Goal: Task Accomplishment & Management: Complete application form

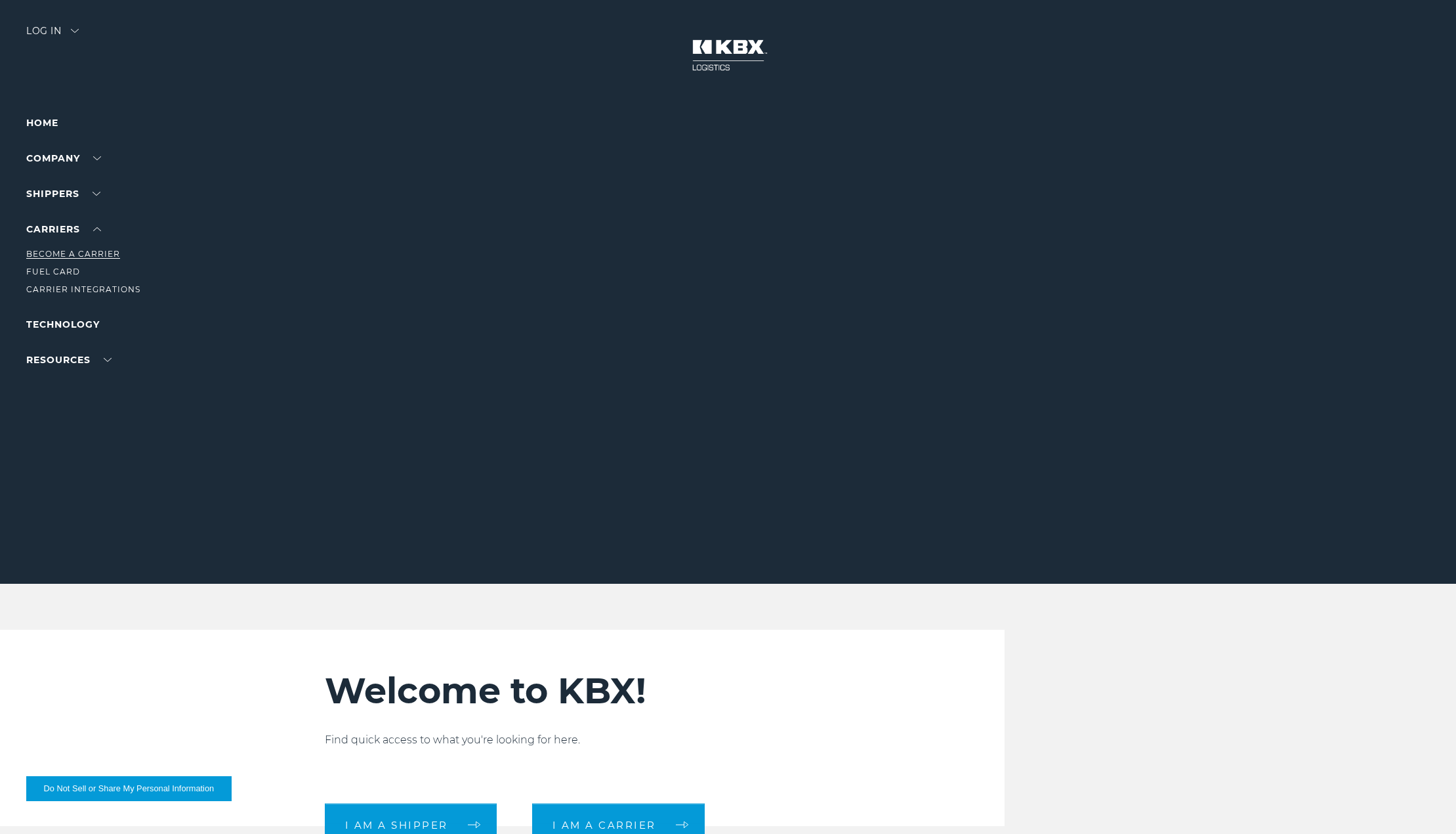
click at [95, 252] on link "Become a Carrier" at bounding box center [72, 253] width 94 height 10
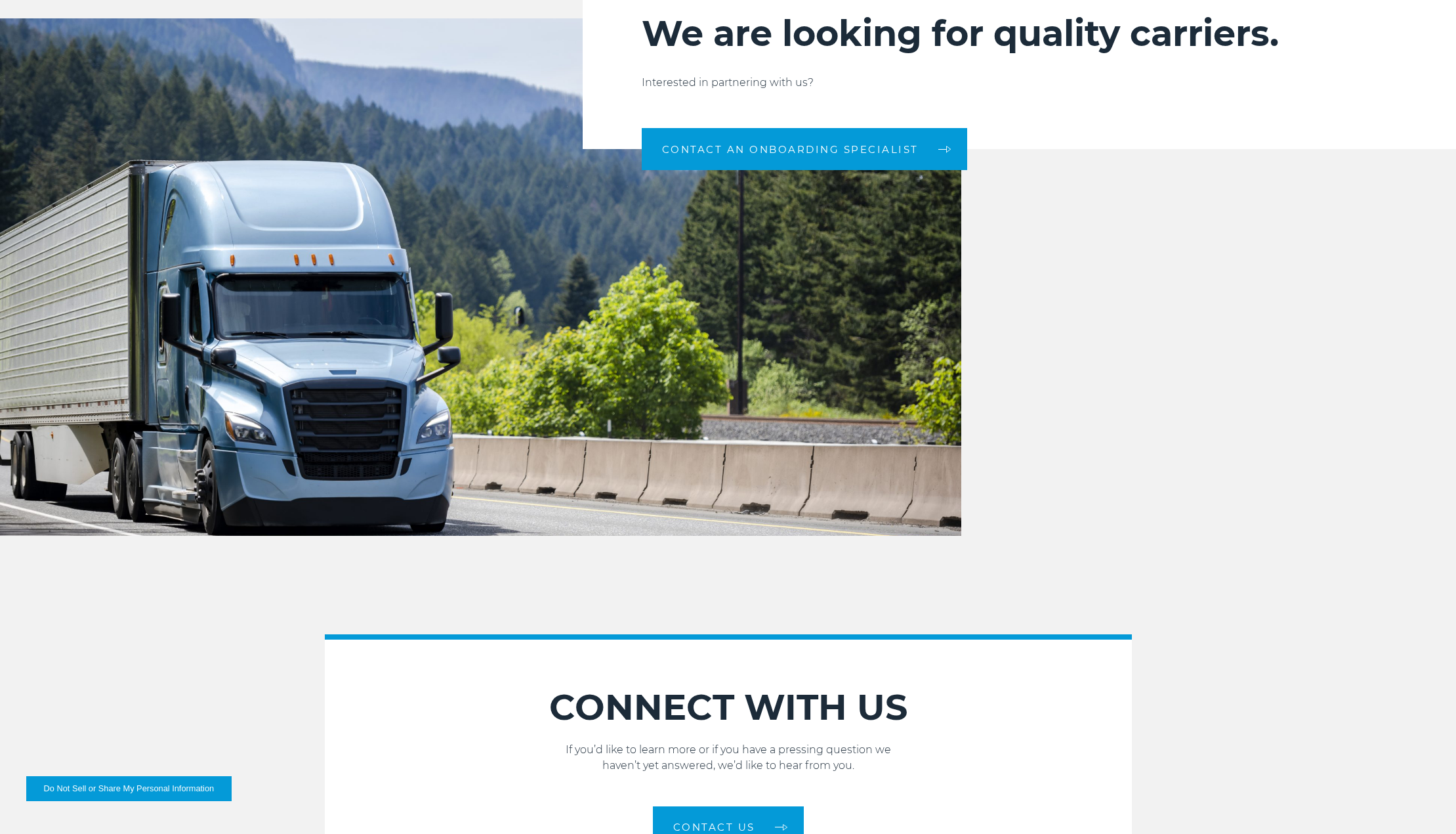
scroll to position [1293, 0]
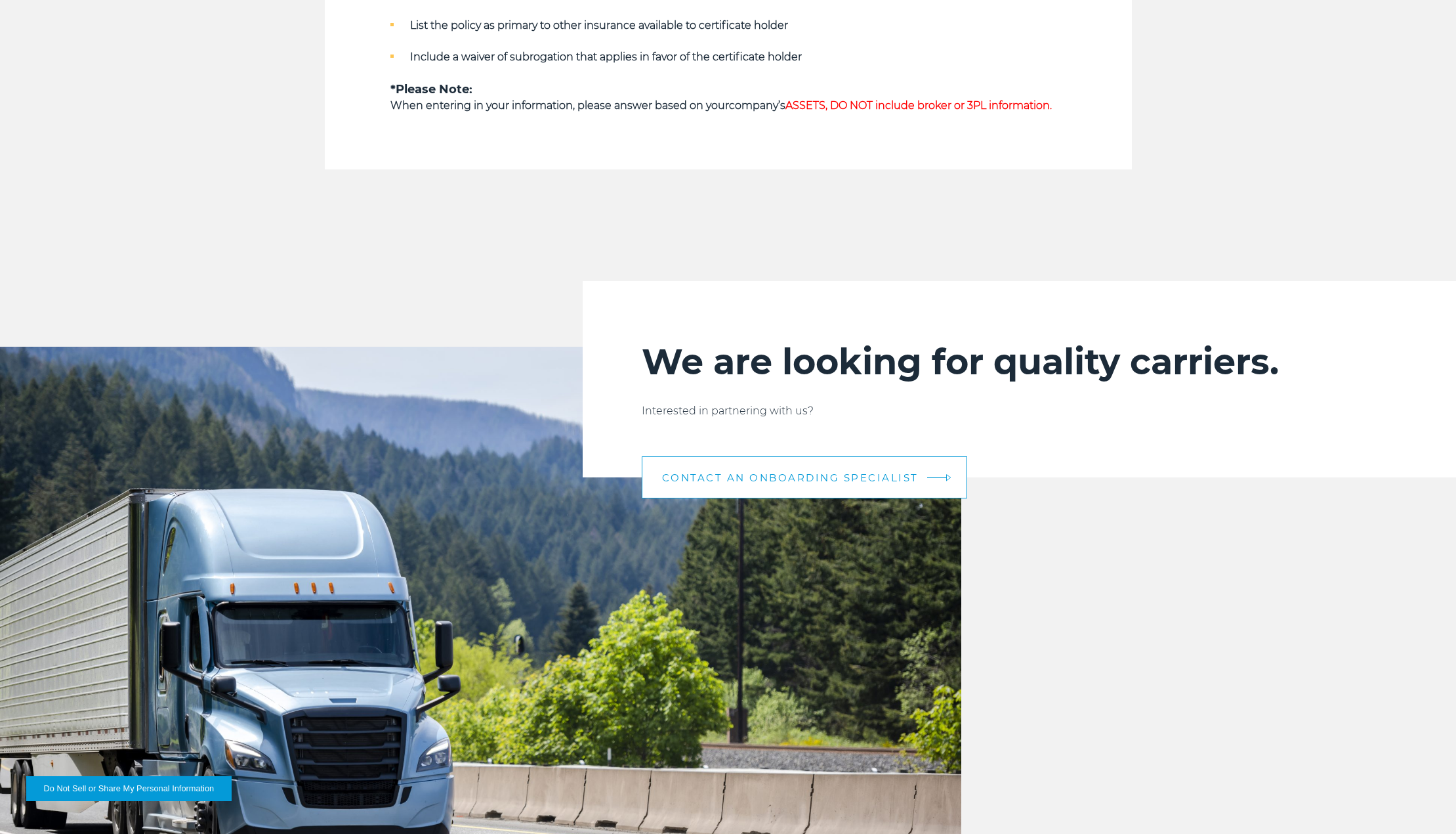
click at [800, 481] on span "CONTACT AN ONBOARDING SPECIALIST" at bounding box center [791, 477] width 257 height 10
click at [929, 479] on link "CONTACT AN ONBOARDING SPECIALIST" at bounding box center [804, 477] width 325 height 42
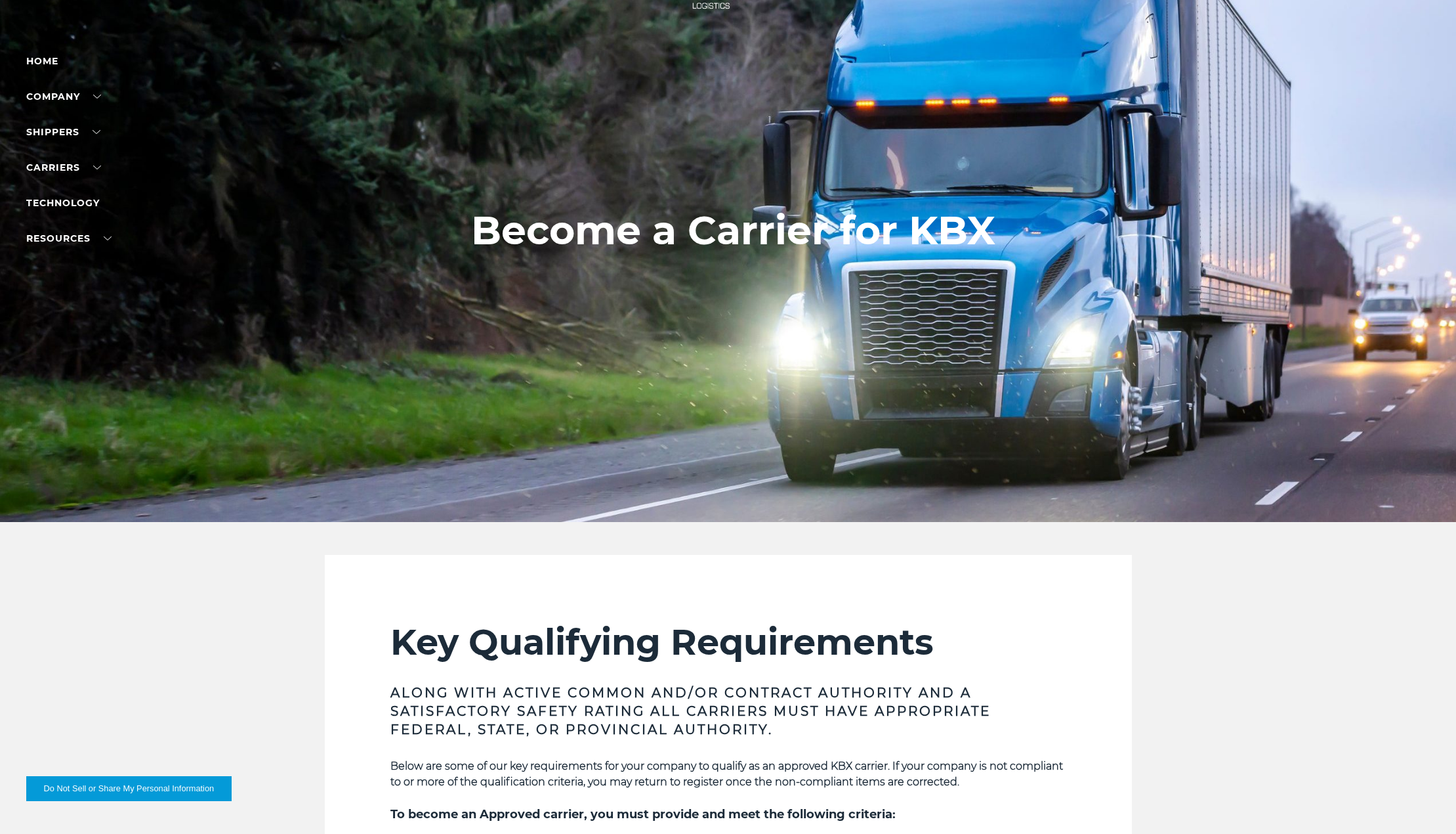
scroll to position [0, 0]
